Goal: Information Seeking & Learning: Learn about a topic

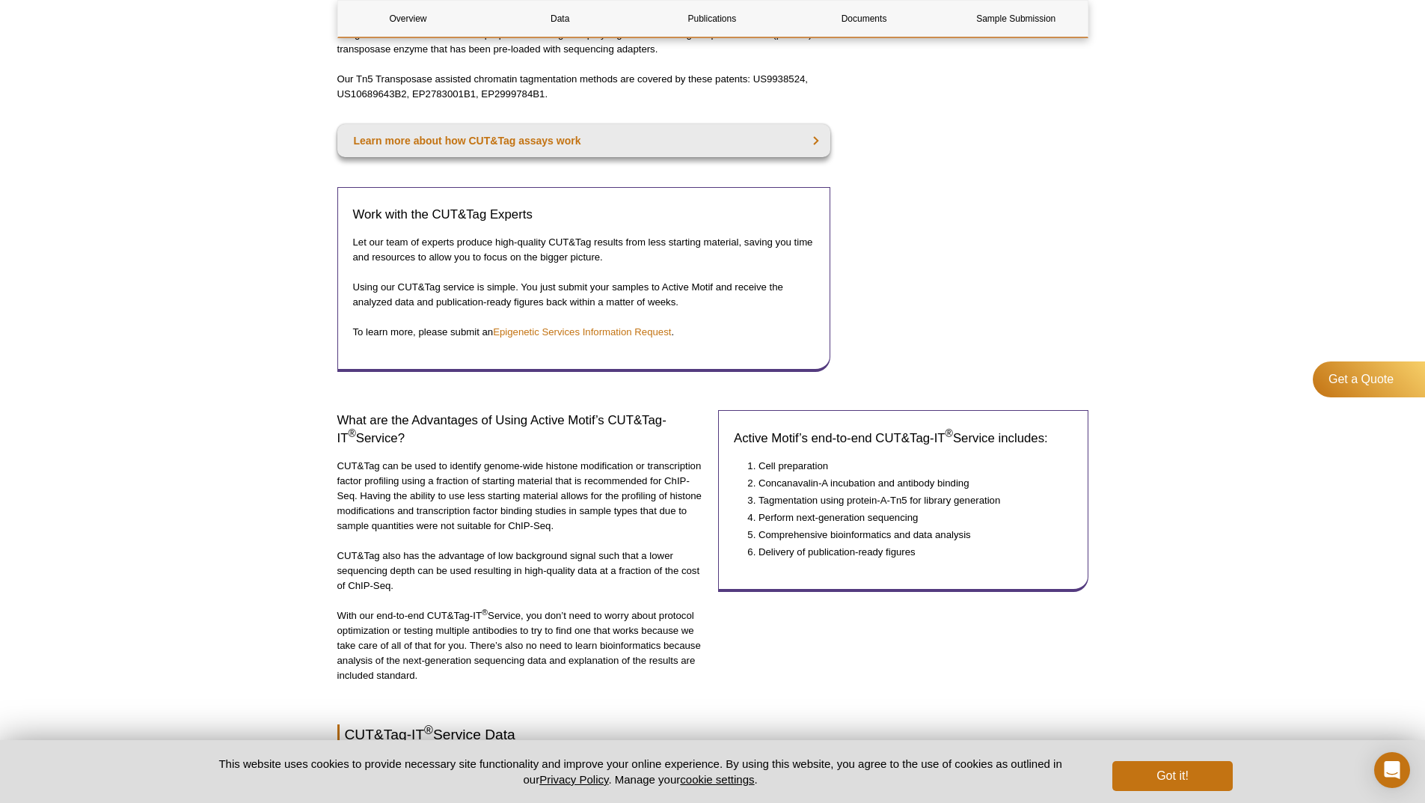
scroll to position [462, 0]
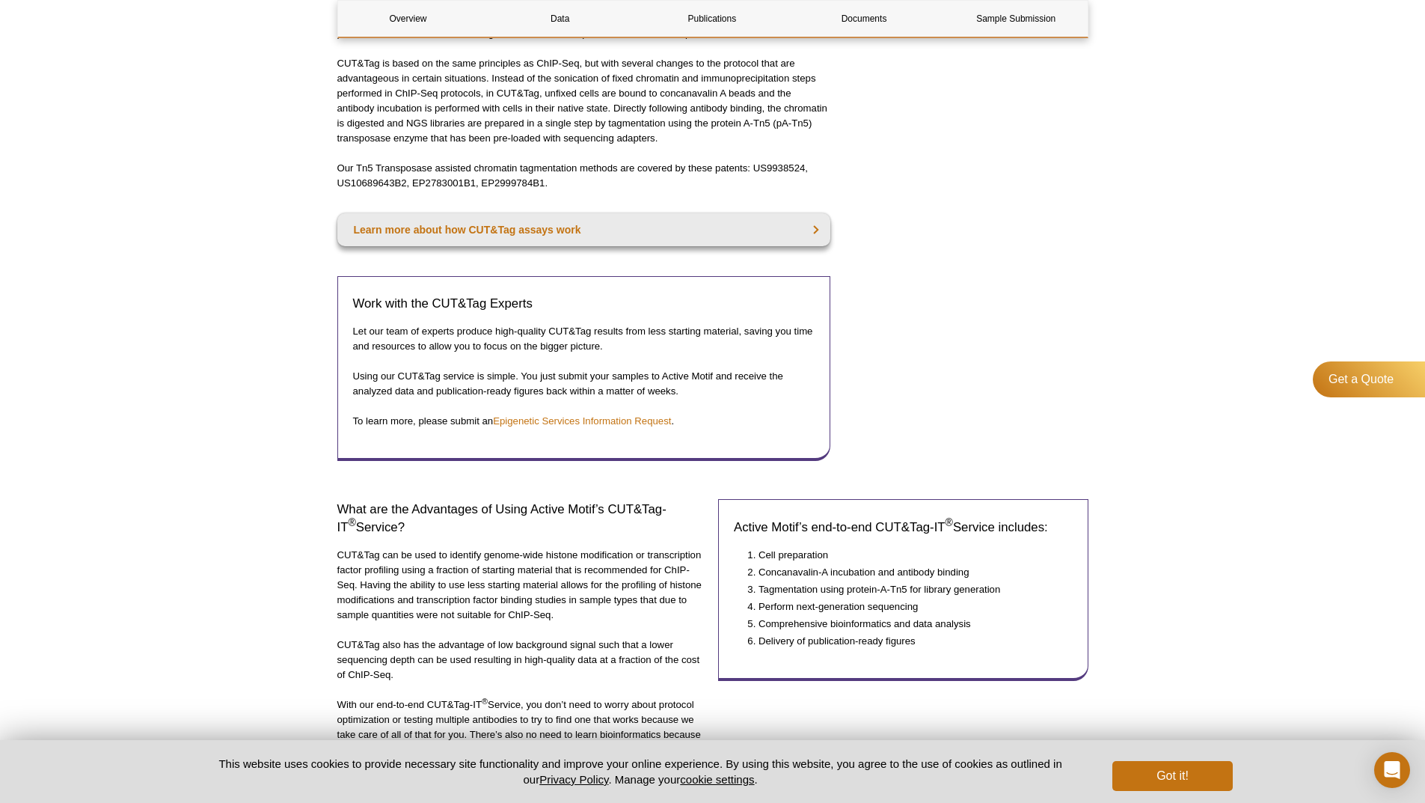
drag, startPoint x: 486, startPoint y: 591, endPoint x: 477, endPoint y: 593, distance: 8.5
click at [484, 591] on p "CUT&Tag can be used to identify genome-wide histone modification or transcripti…" at bounding box center [522, 585] width 370 height 75
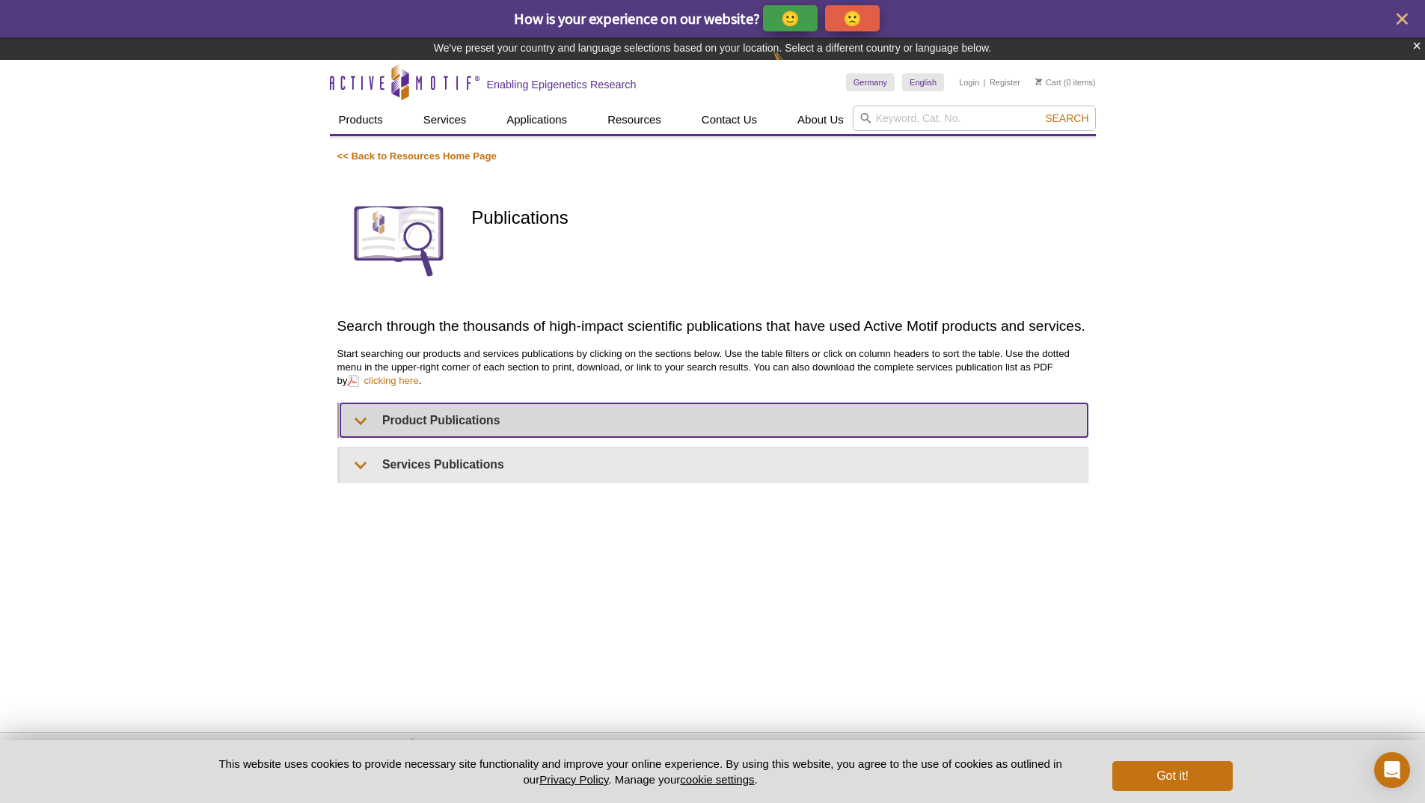
click at [460, 419] on summary "Product Publications" at bounding box center [713, 420] width 747 height 34
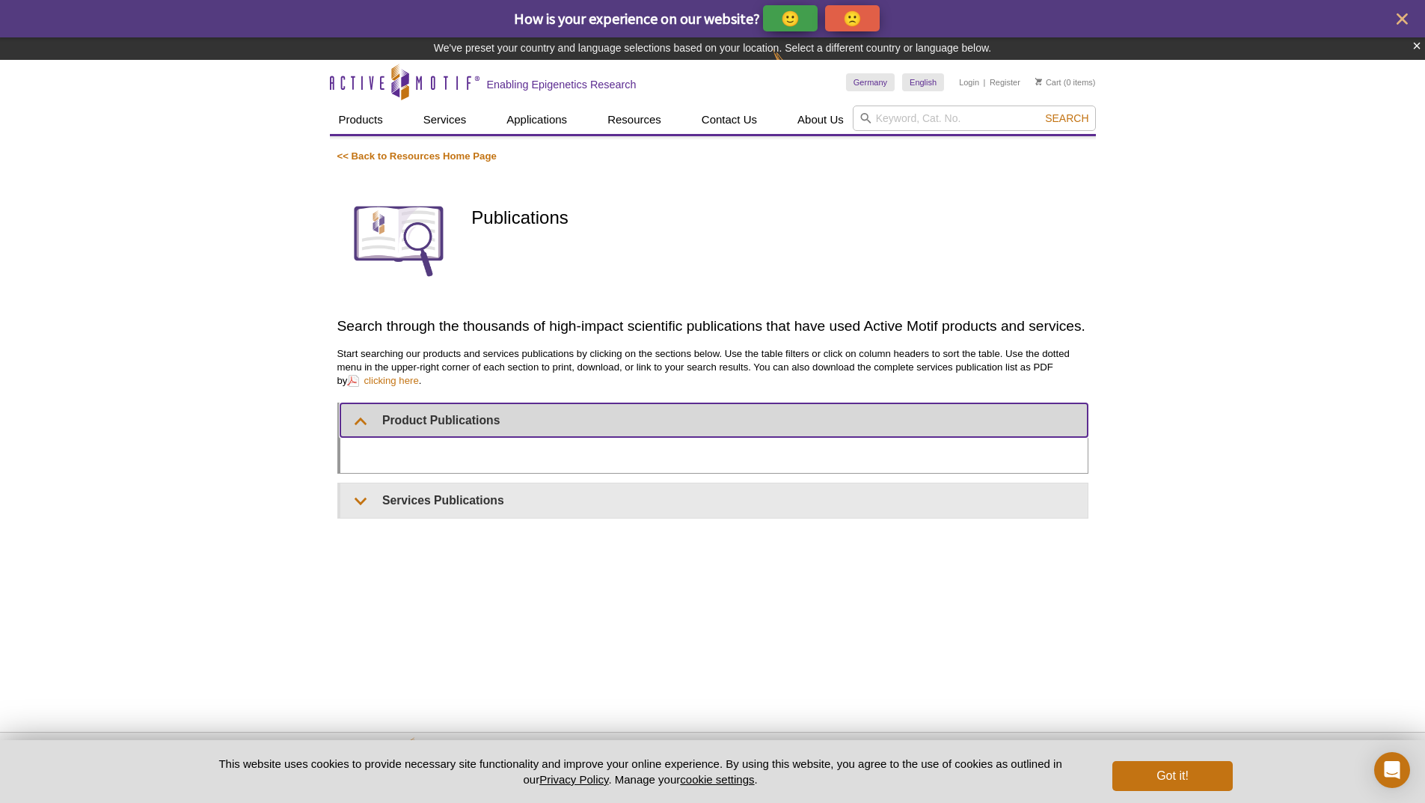
click at [462, 417] on summary "Product Publications" at bounding box center [713, 420] width 747 height 34
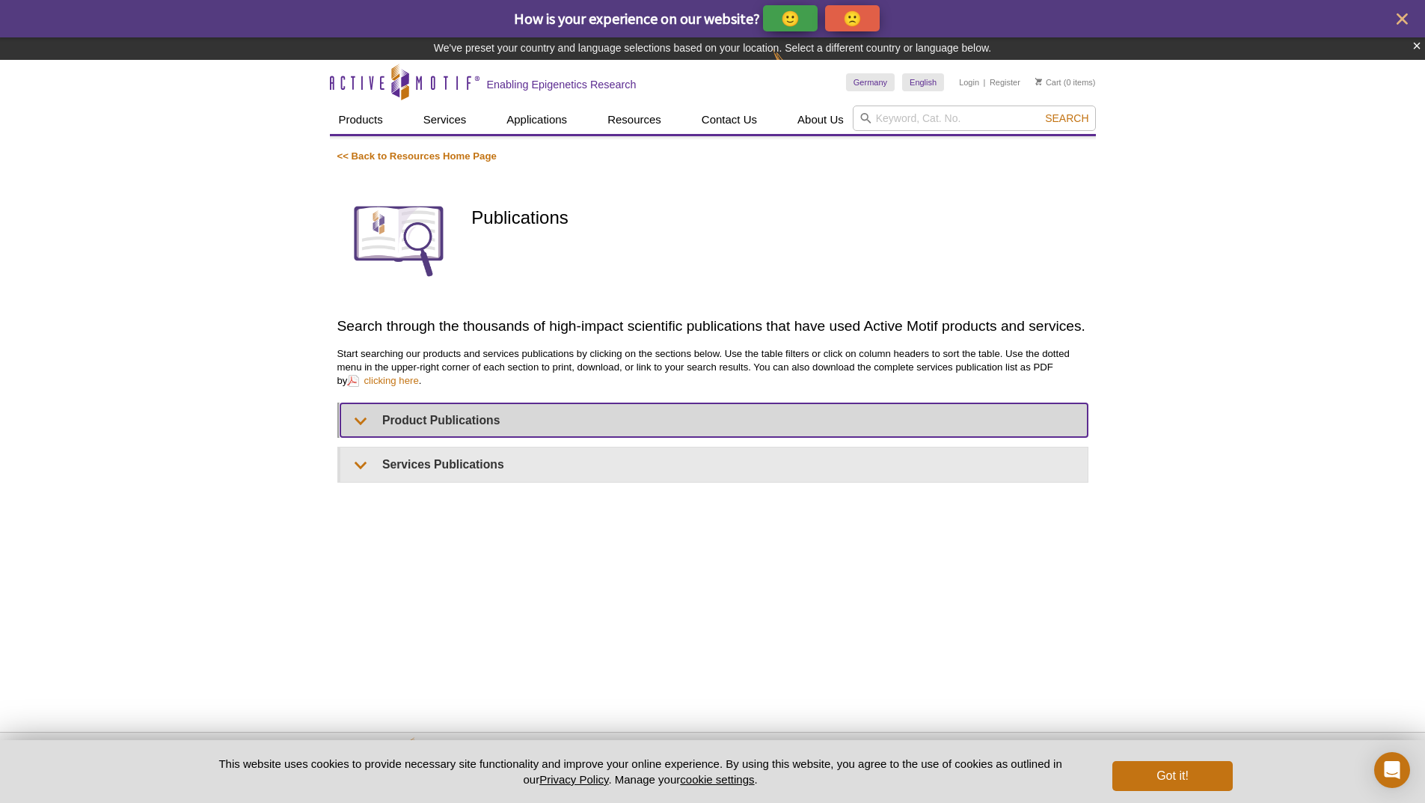
click at [462, 417] on summary "Product Publications" at bounding box center [713, 420] width 747 height 34
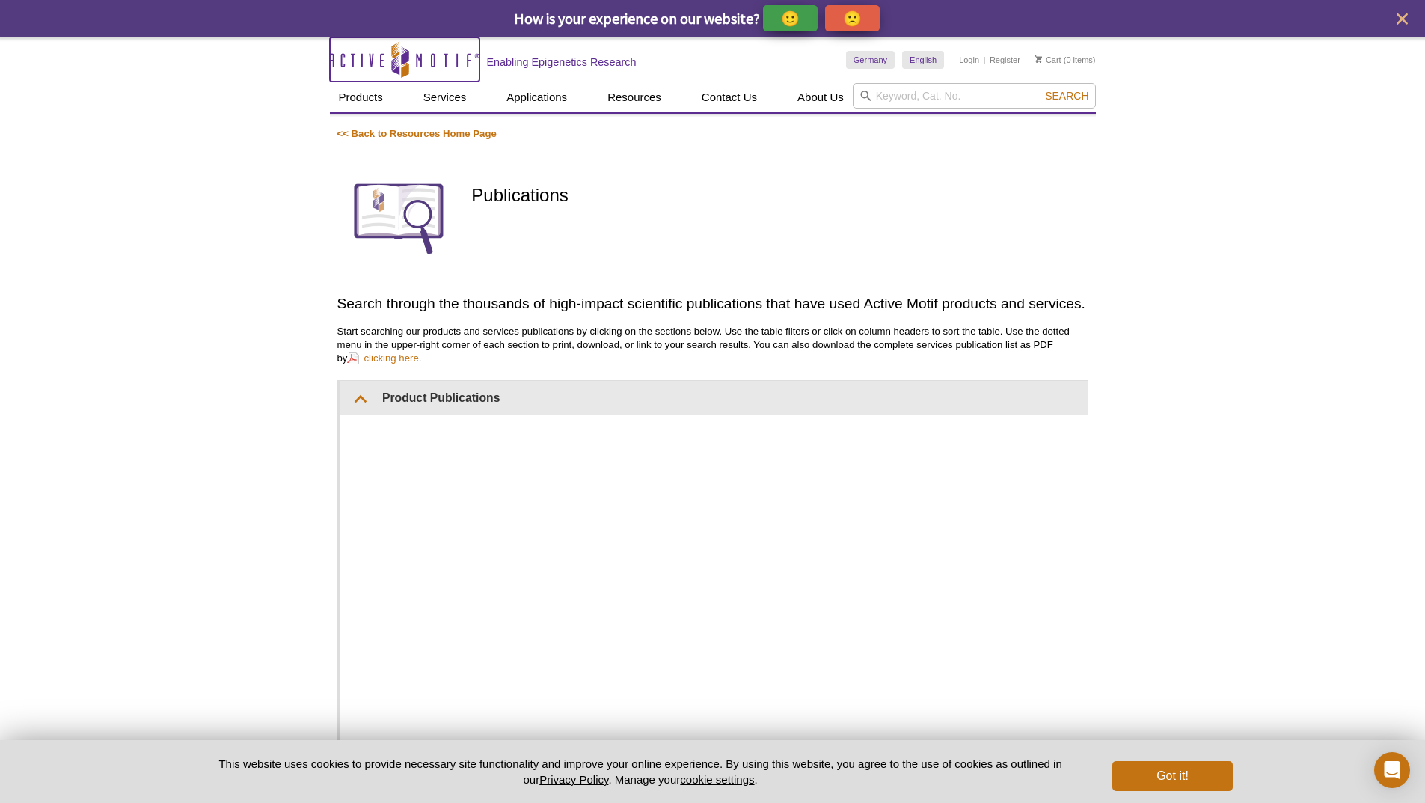
click at [419, 61] on icon at bounding box center [400, 60] width 141 height 13
